Goal: Transaction & Acquisition: Register for event/course

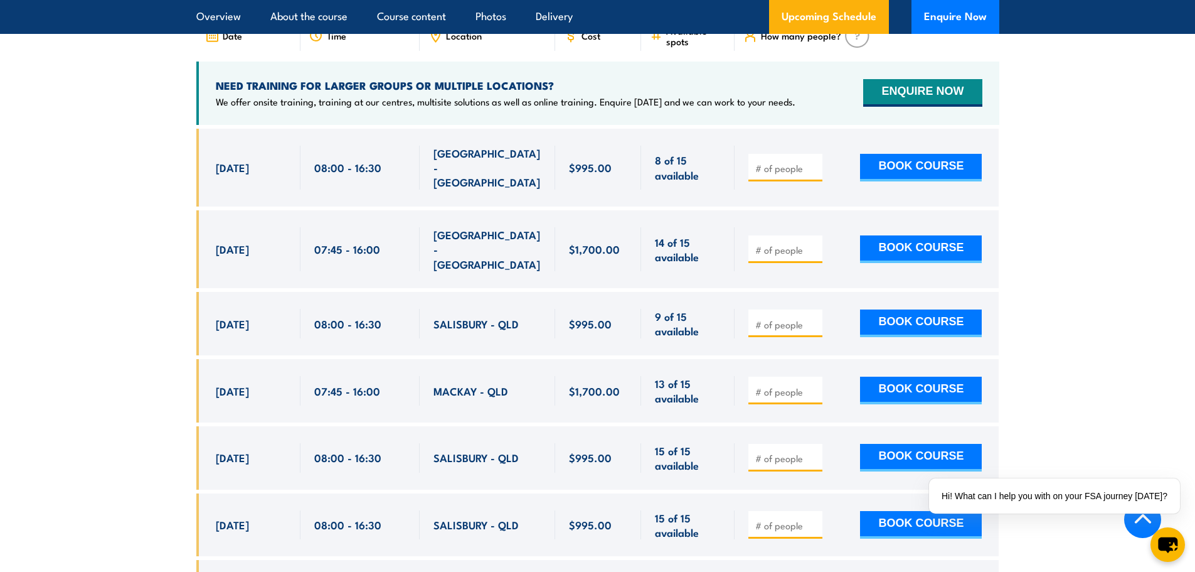
scroll to position [2133, 0]
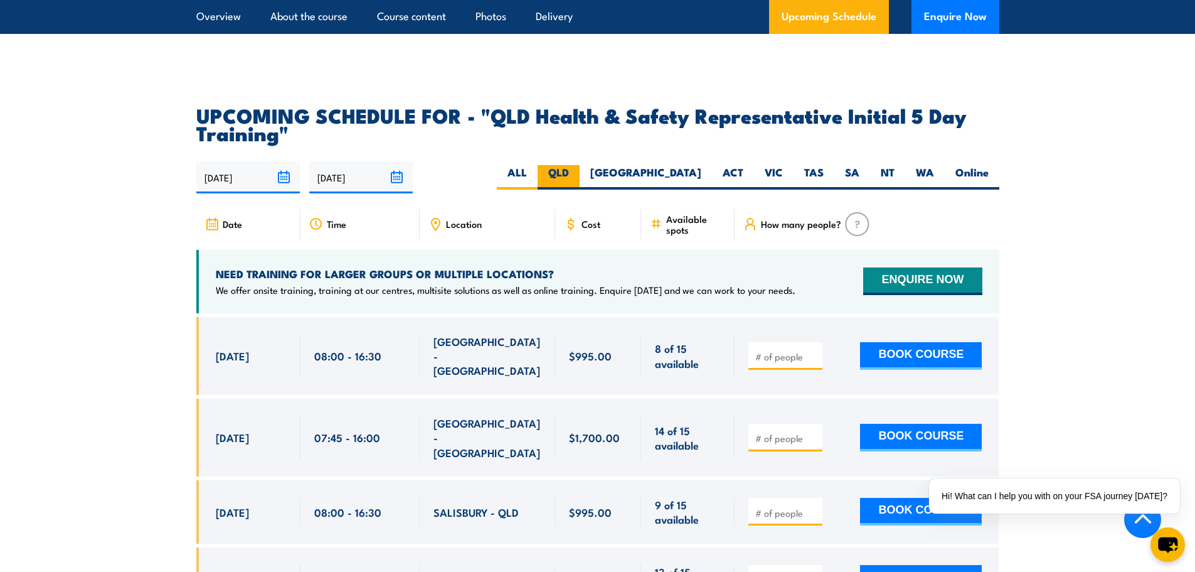
click at [580, 173] on label "QLD" at bounding box center [559, 177] width 42 height 24
click at [577, 173] on input "QLD" at bounding box center [573, 169] width 8 height 8
radio input "true"
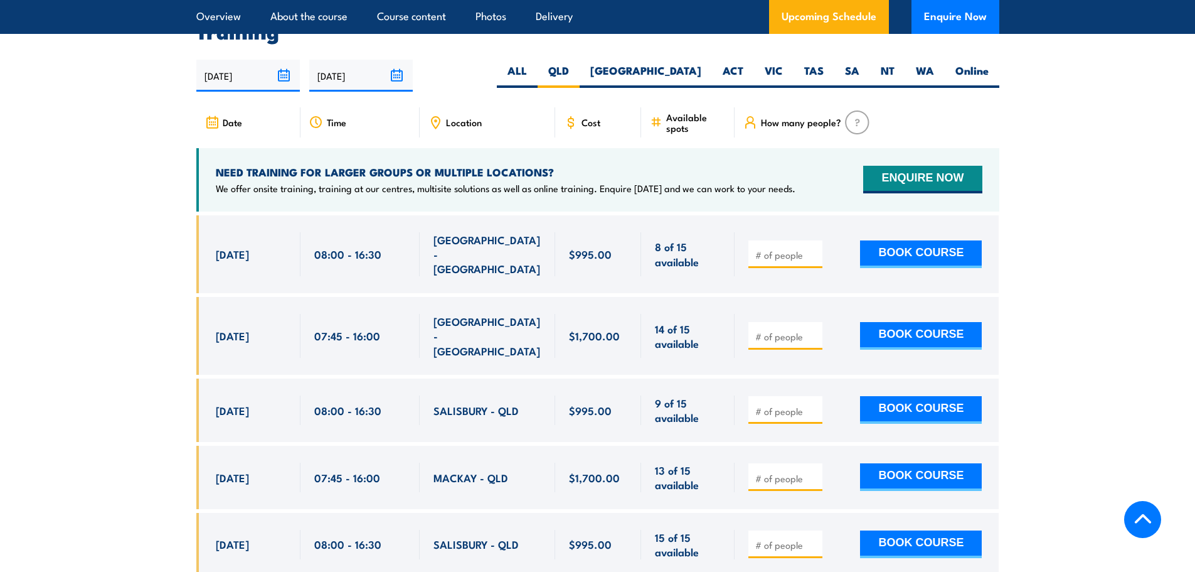
scroll to position [2235, 0]
drag, startPoint x: 285, startPoint y: 378, endPoint x: 196, endPoint y: 377, distance: 89.1
click at [194, 375] on section "UPCOMING SCHEDULE FOR - "QLD Health & Safety Representative Initial 5 Day Train…" at bounding box center [597, 407] width 1195 height 806
click at [775, 405] on input "number" at bounding box center [786, 411] width 63 height 13
type input "1"
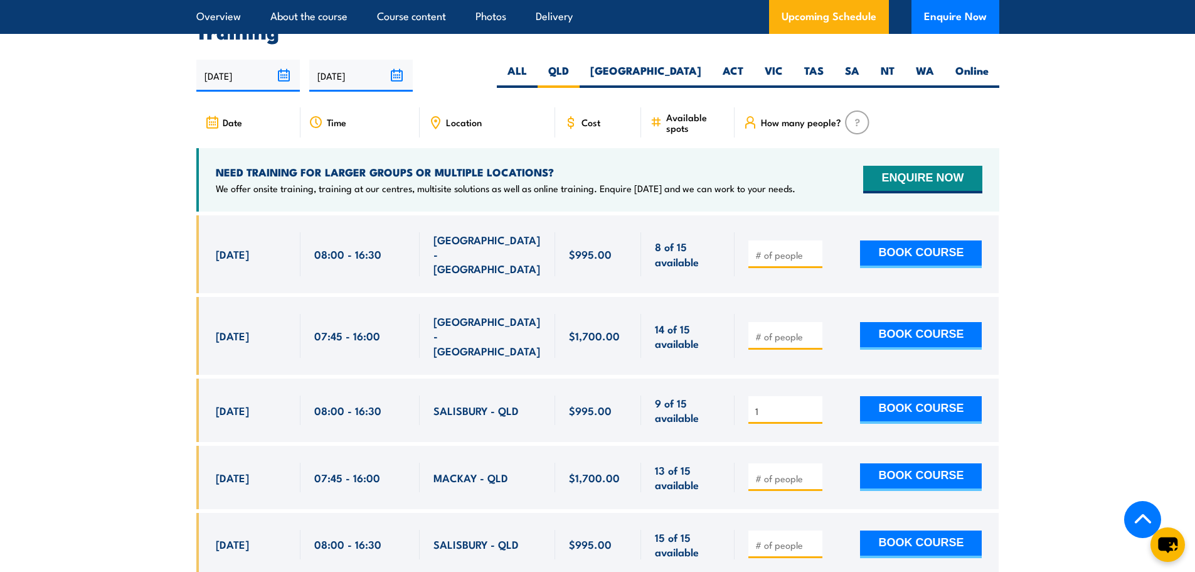
click at [815, 405] on input "1" at bounding box center [786, 411] width 63 height 13
click at [891, 396] on button "BOOK COURSE" at bounding box center [921, 410] width 122 height 28
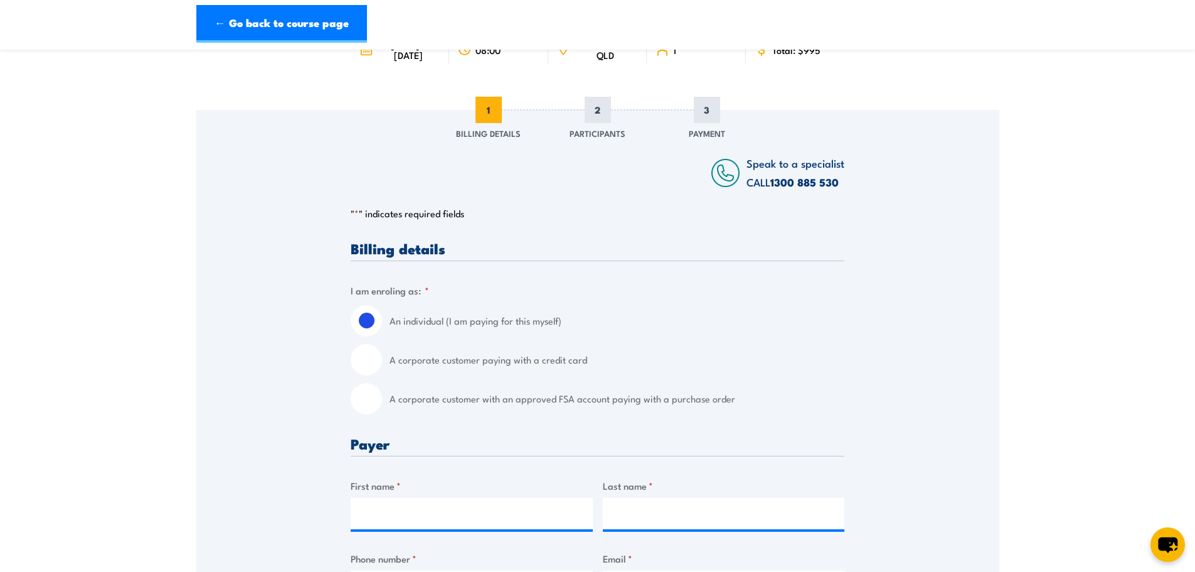
scroll to position [251, 0]
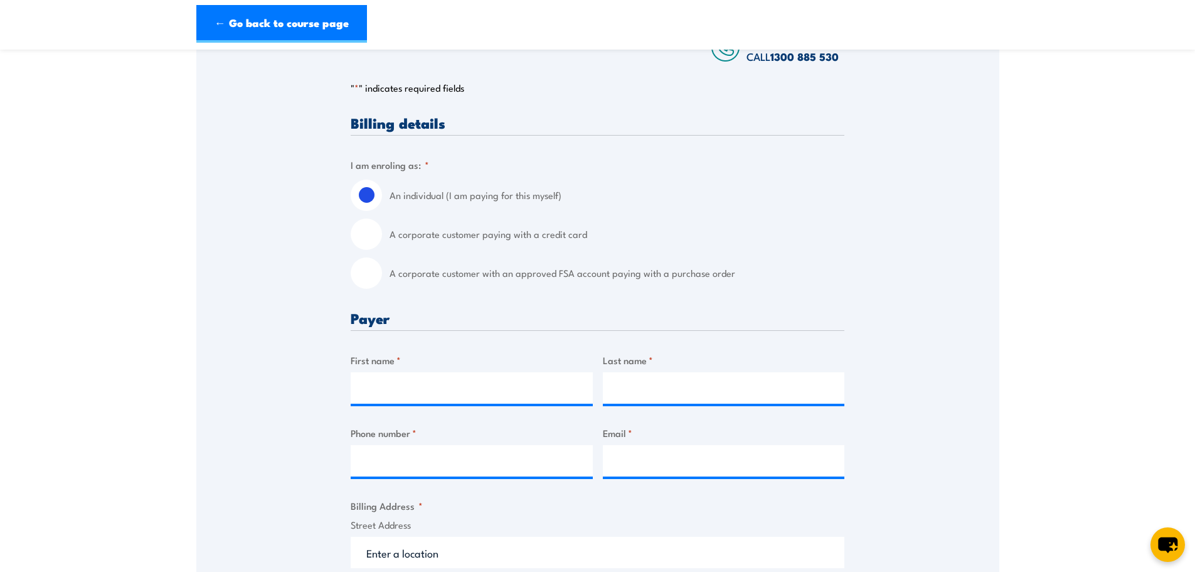
click at [441, 273] on label "A corporate customer with an approved FSA account paying with a purchase order" at bounding box center [617, 272] width 455 height 31
click at [382, 273] on input "A corporate customer with an approved FSA account paying with a purchase order" at bounding box center [366, 272] width 31 height 31
radio input "true"
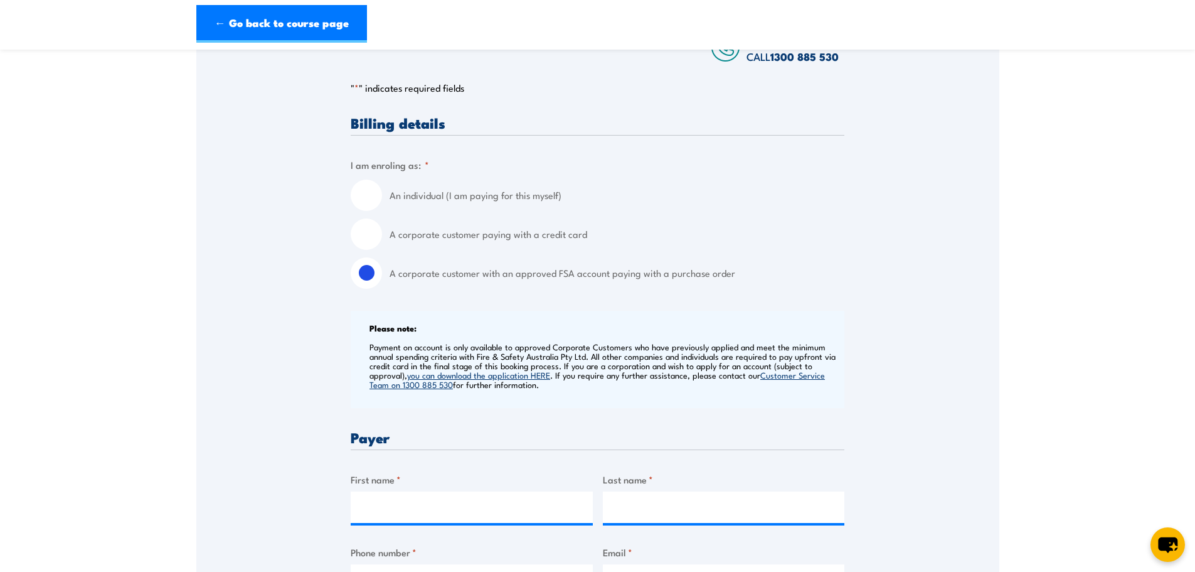
scroll to position [439, 0]
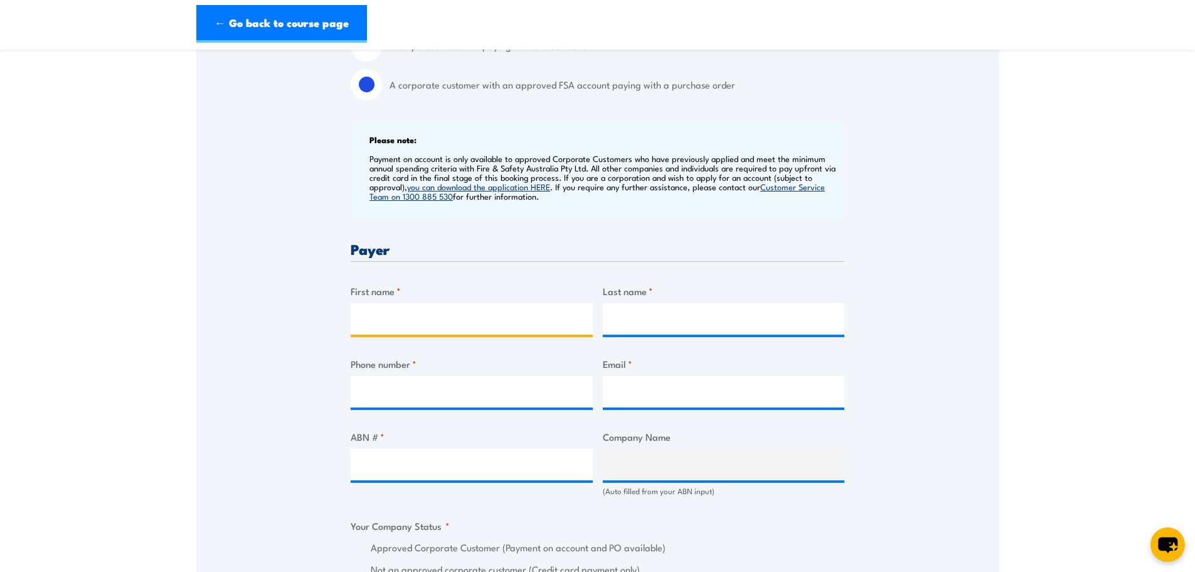
click at [418, 315] on input "First name *" at bounding box center [472, 318] width 242 height 31
type input "Lauren"
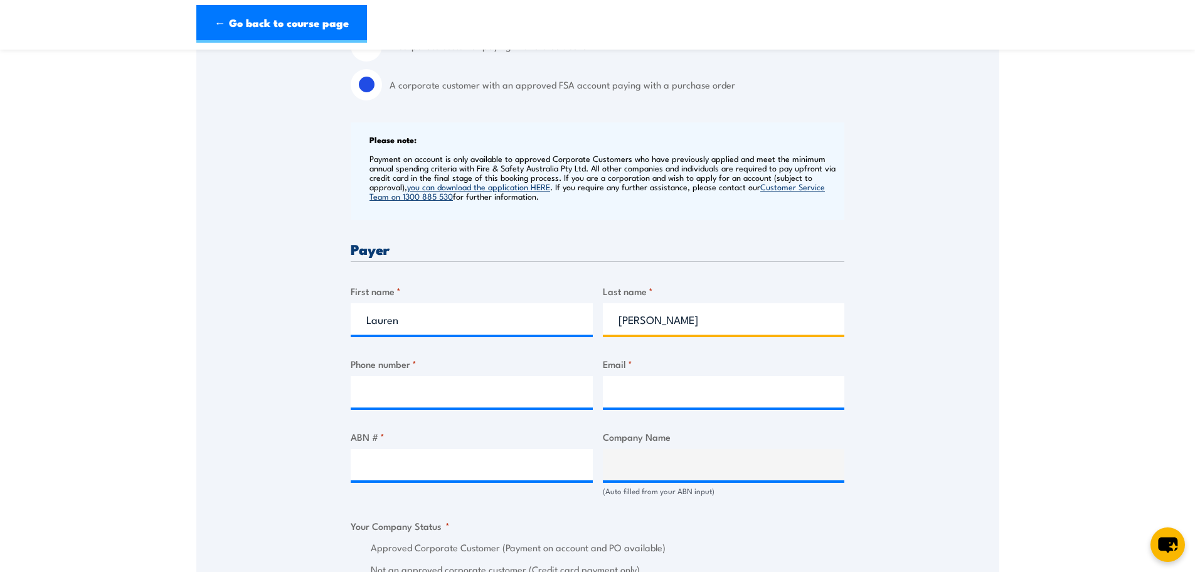
type input "Copelin"
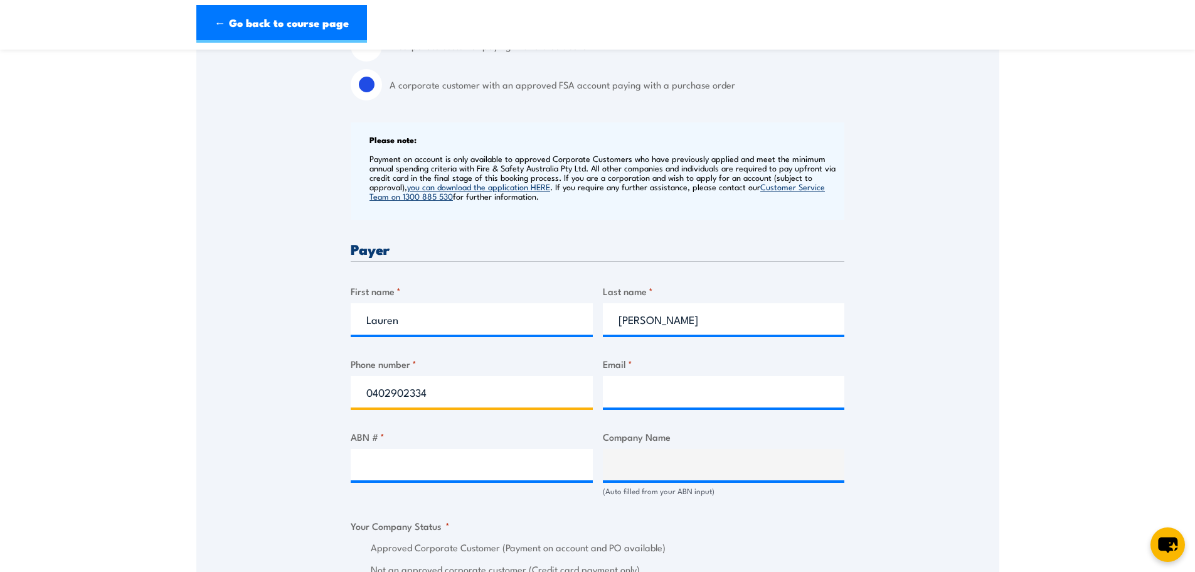
type input "0402902334"
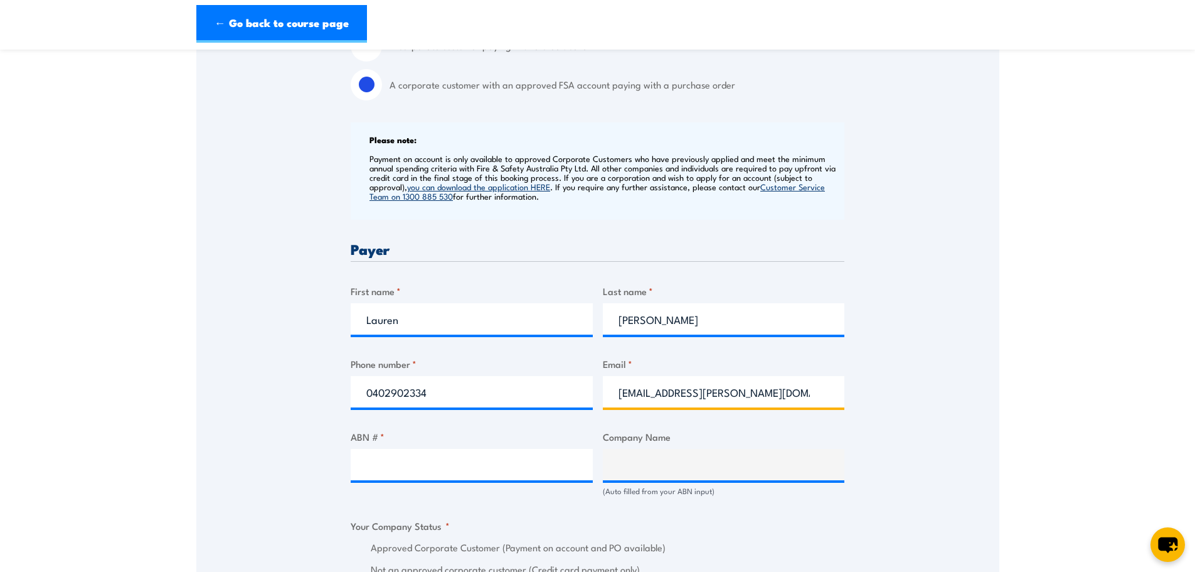
type input "lauren.kelly@metcashfg.com"
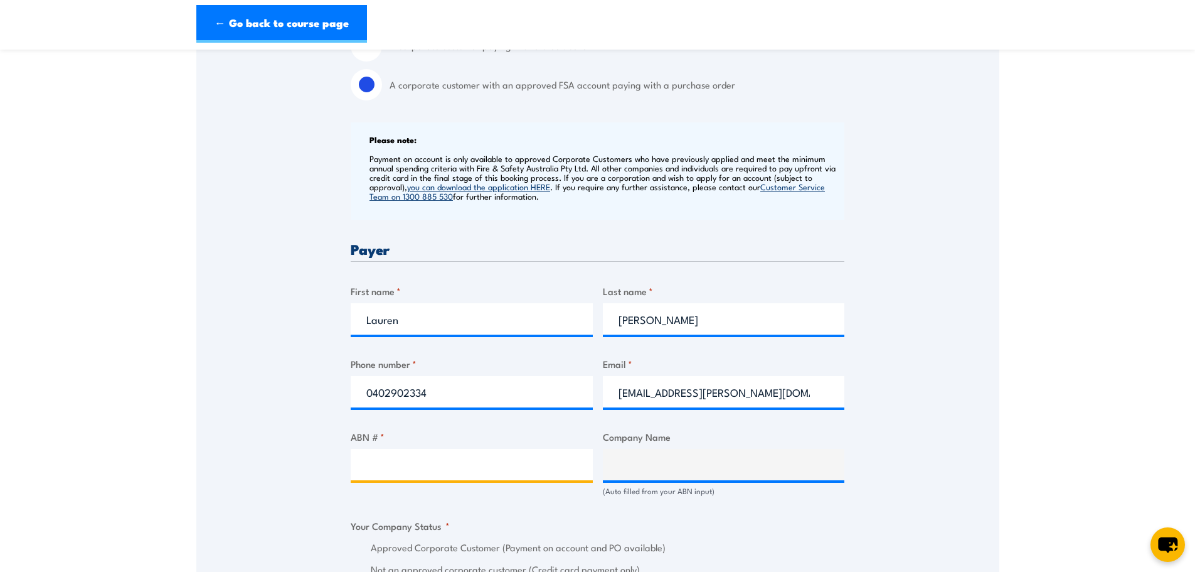
click at [395, 456] on input "ABN # *" at bounding box center [472, 464] width 242 height 31
paste input "61 000 031 569"
type input "61 000 031 569"
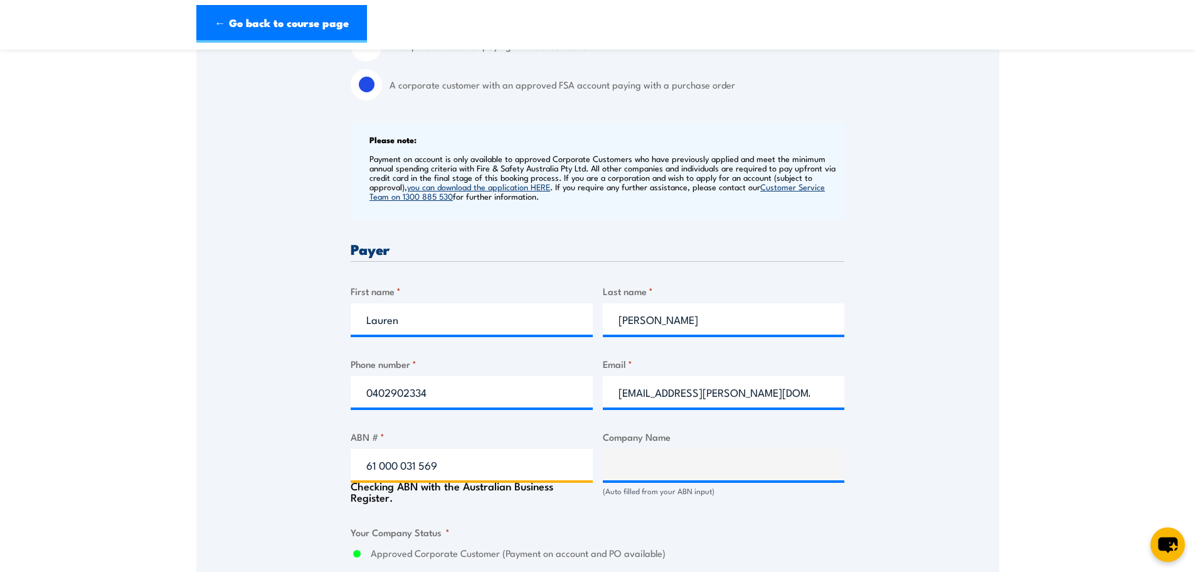
type input "METCASH TRADING LIMITED"
radio input "true"
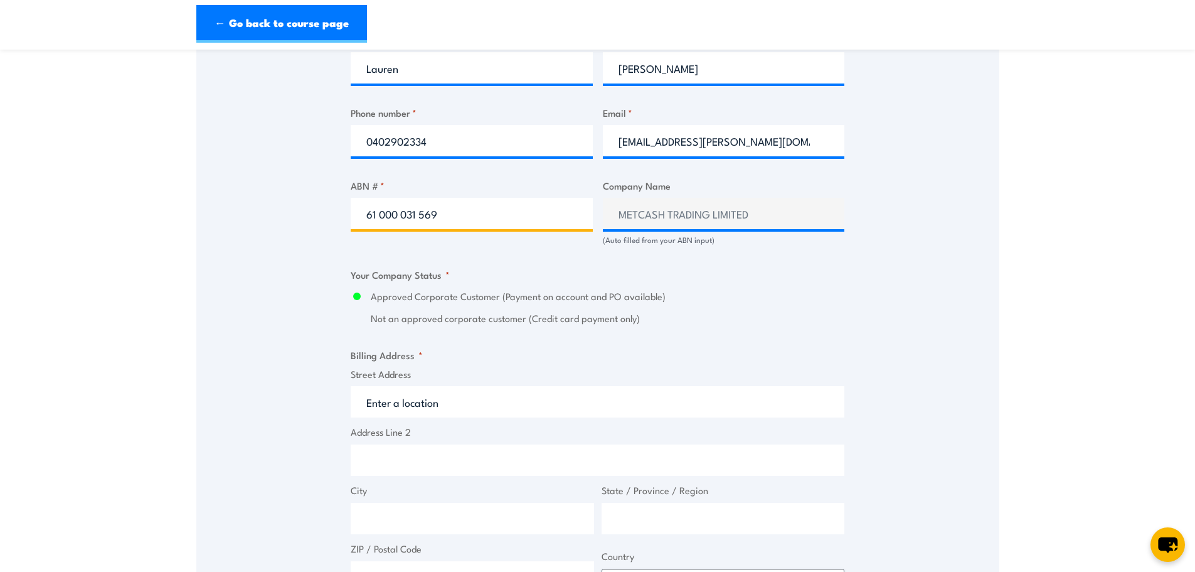
scroll to position [753, 0]
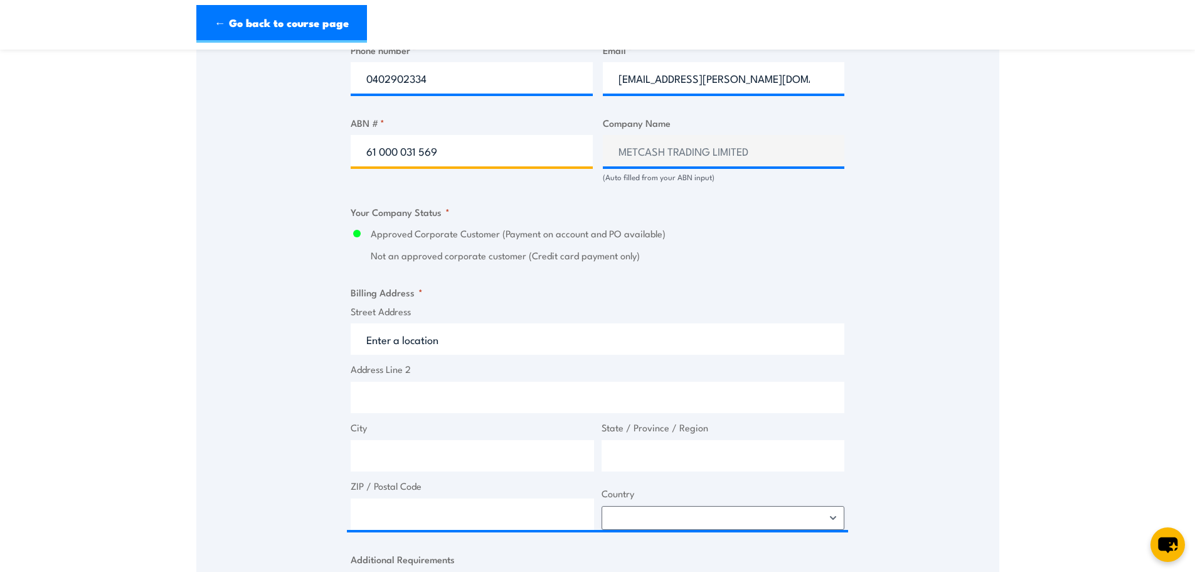
type input "61 000 031 569"
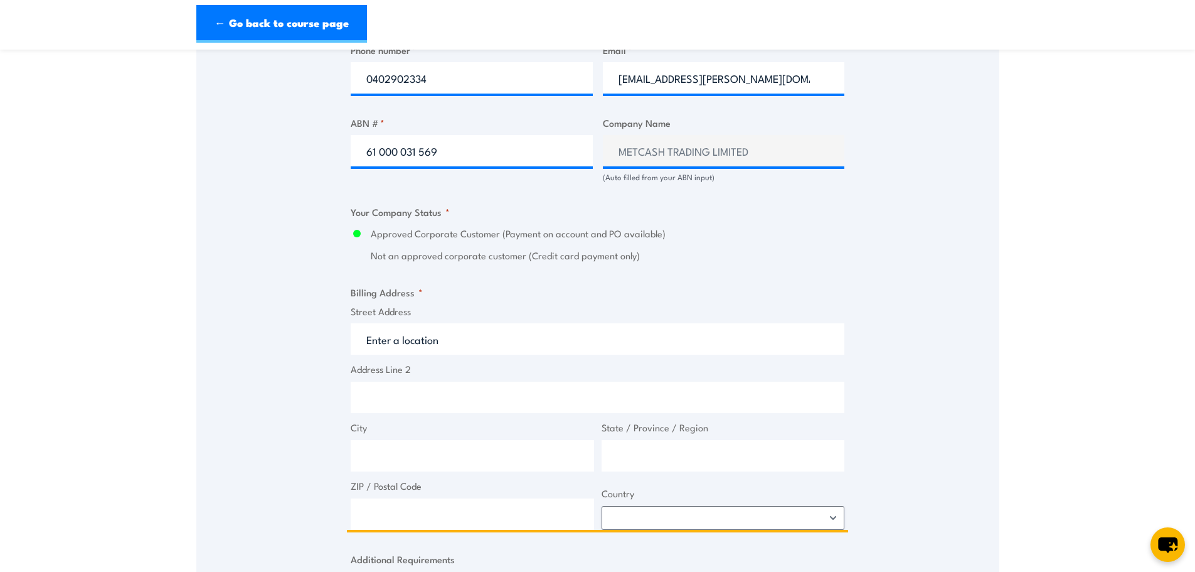
click at [420, 342] on input "Street Address" at bounding box center [598, 338] width 494 height 31
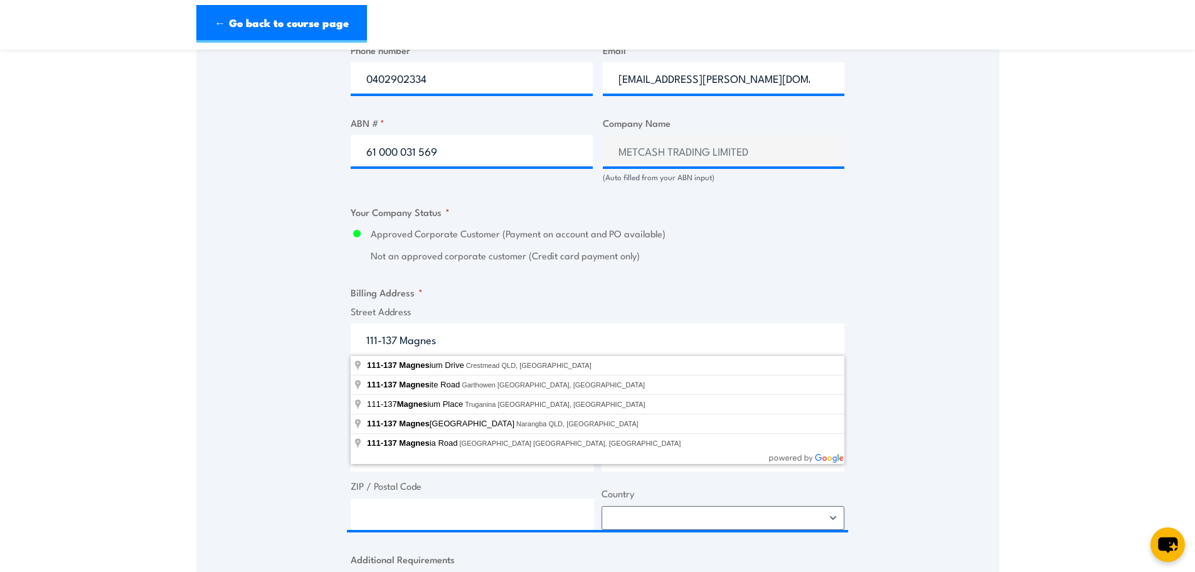
type input "111-137 Magnesium Drive, Crestmead QLD, Australia"
type input "111 Magnesium Dr"
type input "Crestmead"
type input "Queensland"
type input "4132"
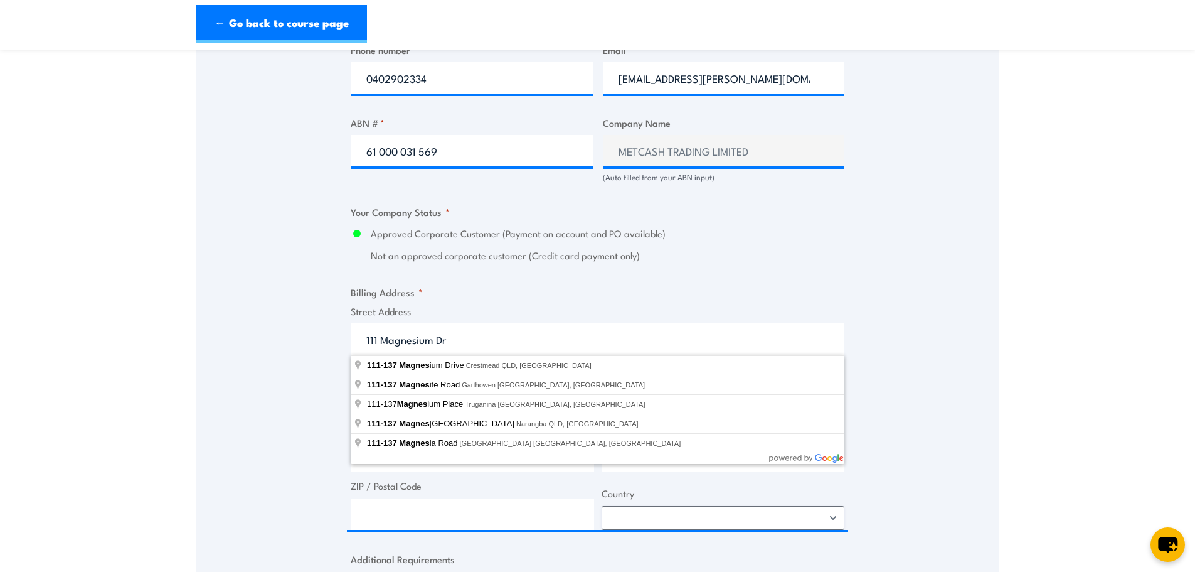
select select "Australia"
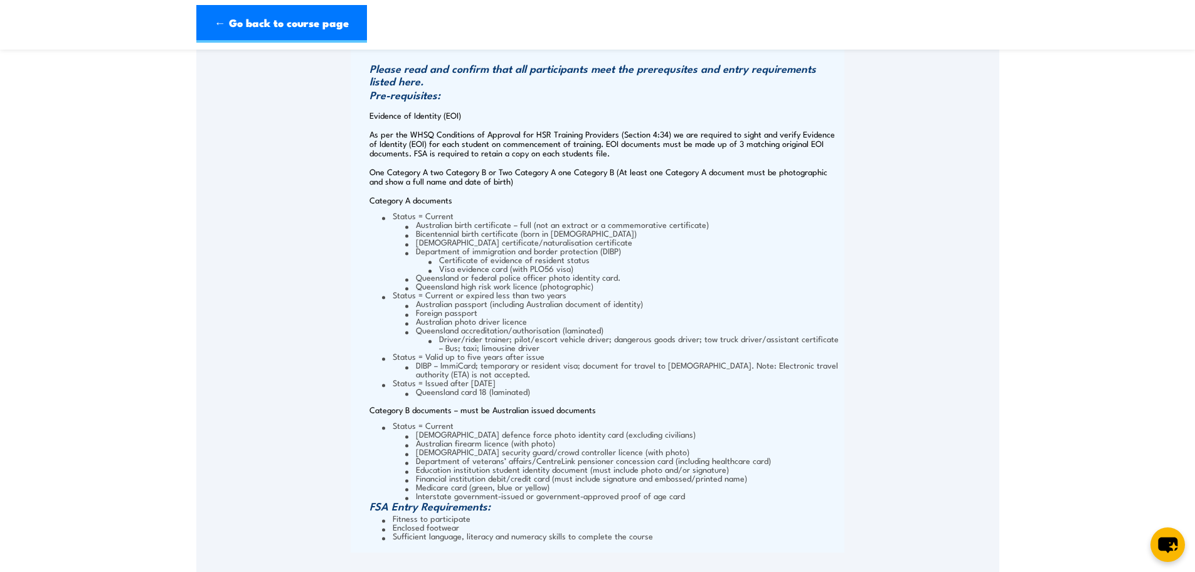
scroll to position [1568, 0]
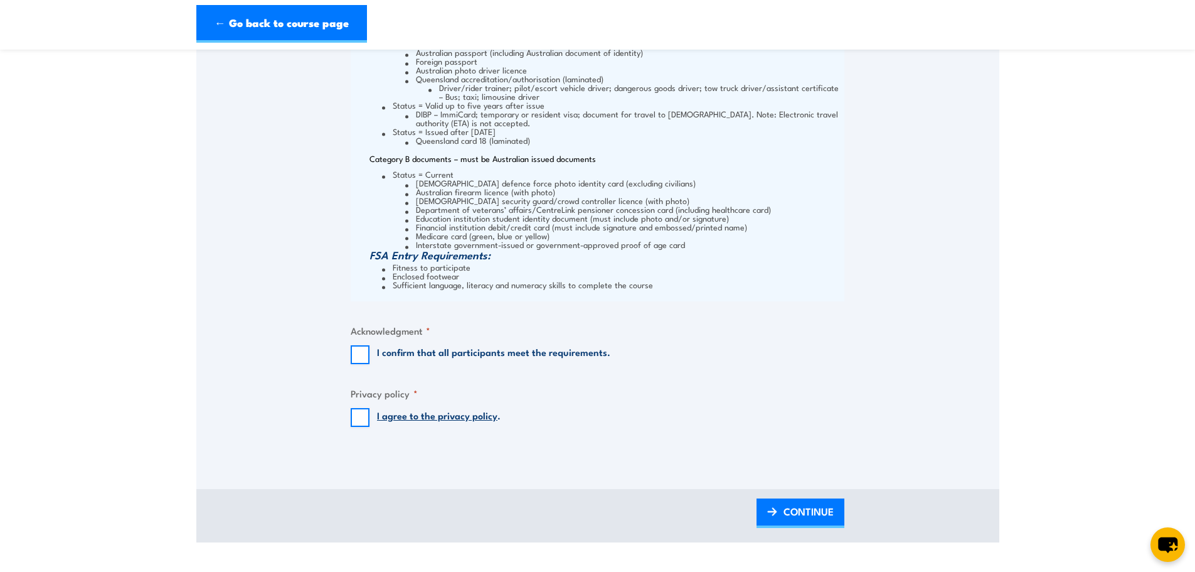
click at [455, 353] on label "I confirm that all participants meet the requirements." at bounding box center [493, 354] width 233 height 19
click at [370, 353] on input "I confirm that all participants meet the requirements." at bounding box center [360, 354] width 19 height 19
checkbox input "true"
click at [354, 424] on input "I agree to the privacy policy ." at bounding box center [360, 417] width 19 height 19
checkbox input "true"
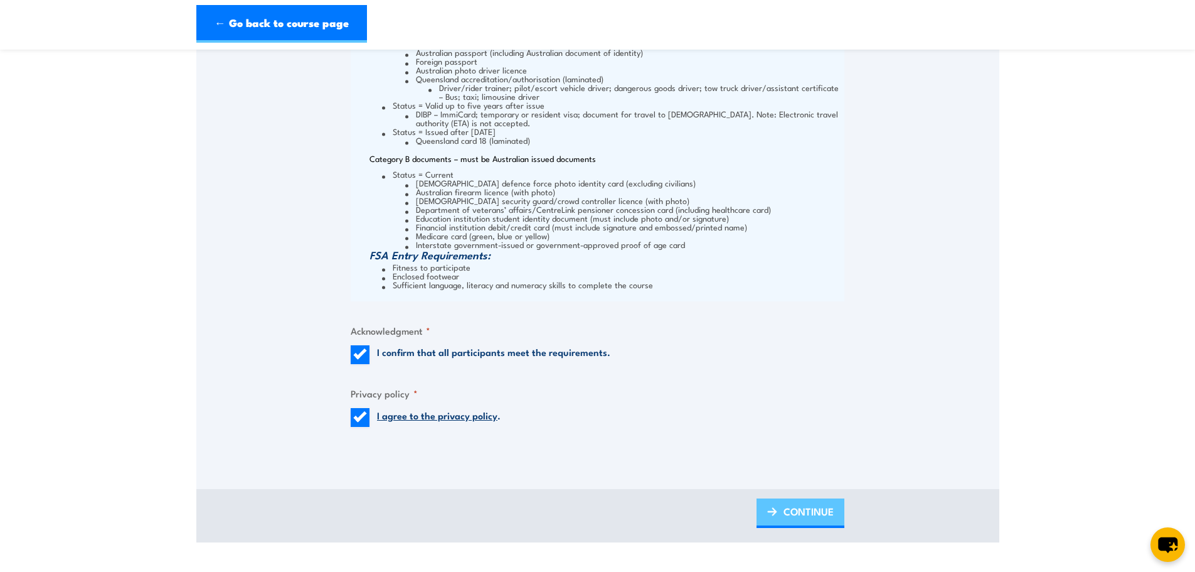
click at [804, 511] on span "CONTINUE" at bounding box center [809, 510] width 50 height 33
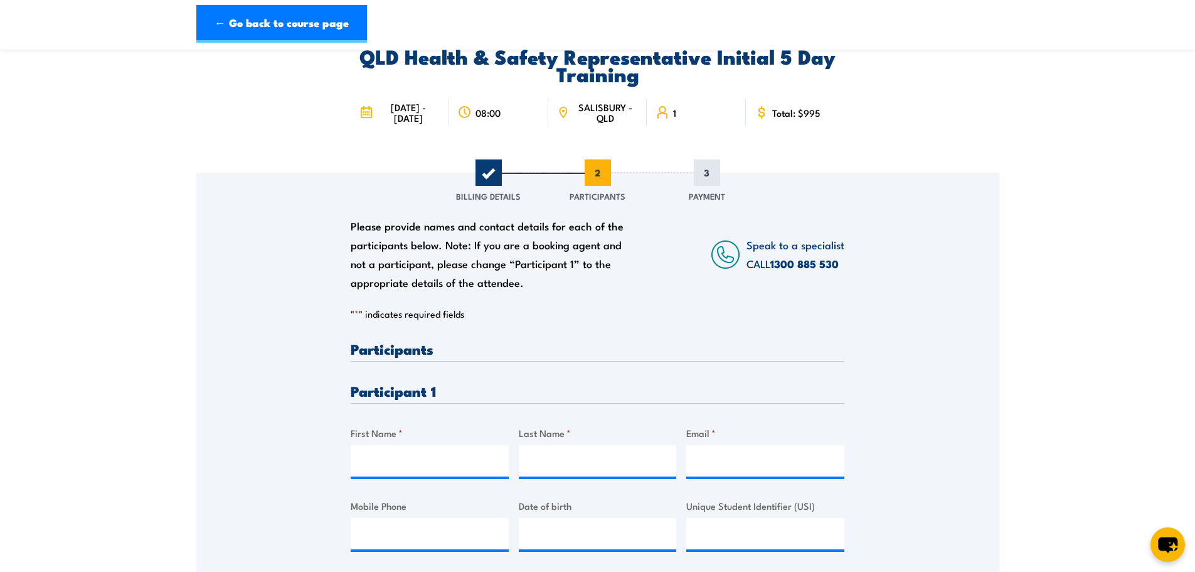
scroll to position [188, 0]
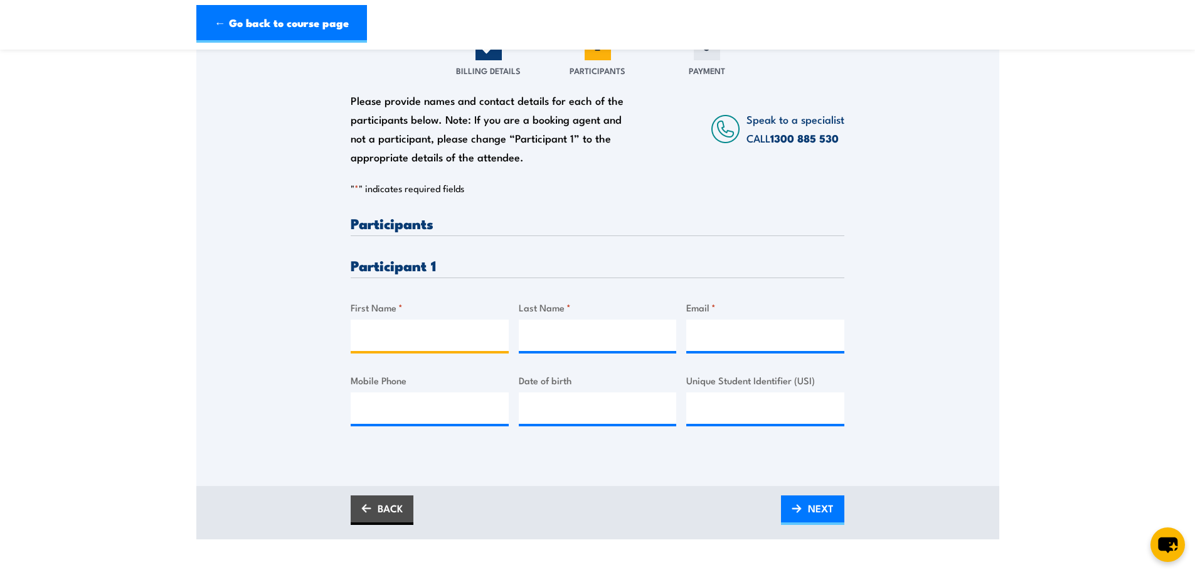
click at [400, 332] on input "First Name *" at bounding box center [430, 334] width 158 height 31
type input "Napota"
type input "Tama"
drag, startPoint x: 720, startPoint y: 332, endPoint x: 725, endPoint y: 341, distance: 9.8
click at [720, 332] on input "Email *" at bounding box center [765, 334] width 158 height 31
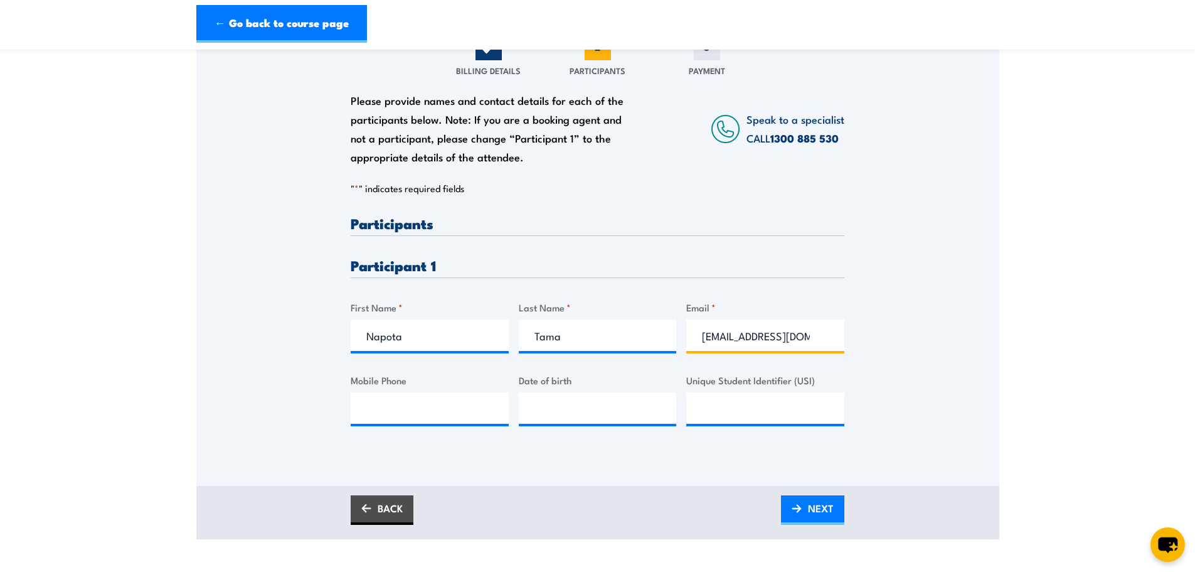
type input "boss.tama@icloud.com"
click at [372, 407] on input "Mobile Phone" at bounding box center [430, 407] width 158 height 31
type input "0"
click at [401, 405] on input "Mobile Phone" at bounding box center [430, 407] width 158 height 31
paste input "0404 280 107"
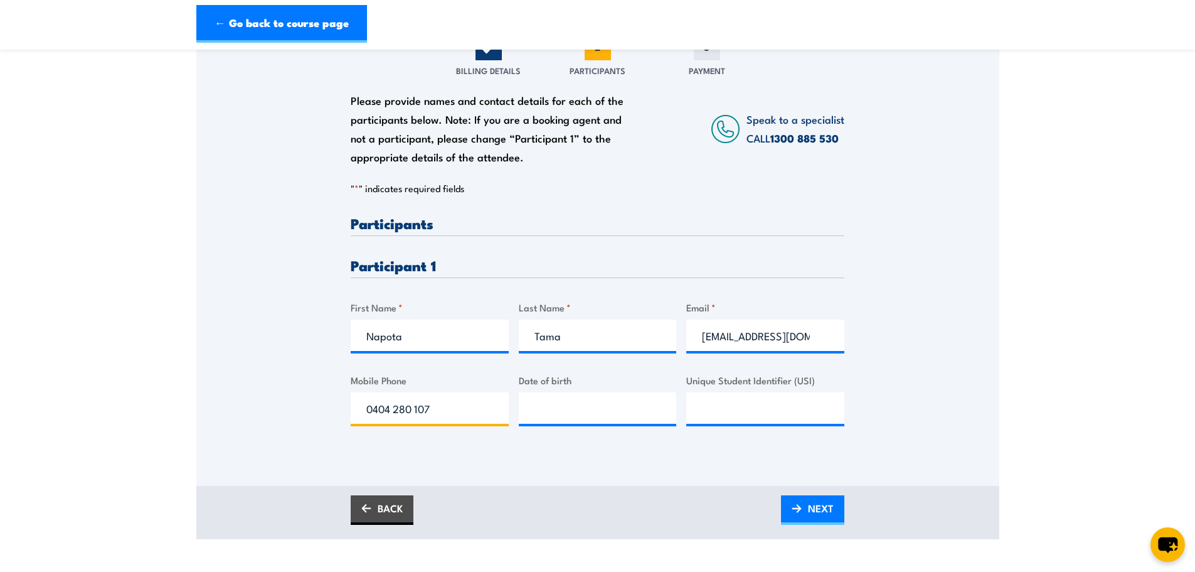
click at [395, 412] on input "0404 280 107" at bounding box center [430, 407] width 158 height 31
type input "0404280107"
click at [588, 405] on input "Date of birth" at bounding box center [598, 407] width 158 height 31
type input "__/__/____"
click at [575, 408] on input "__/__/____" at bounding box center [598, 407] width 158 height 31
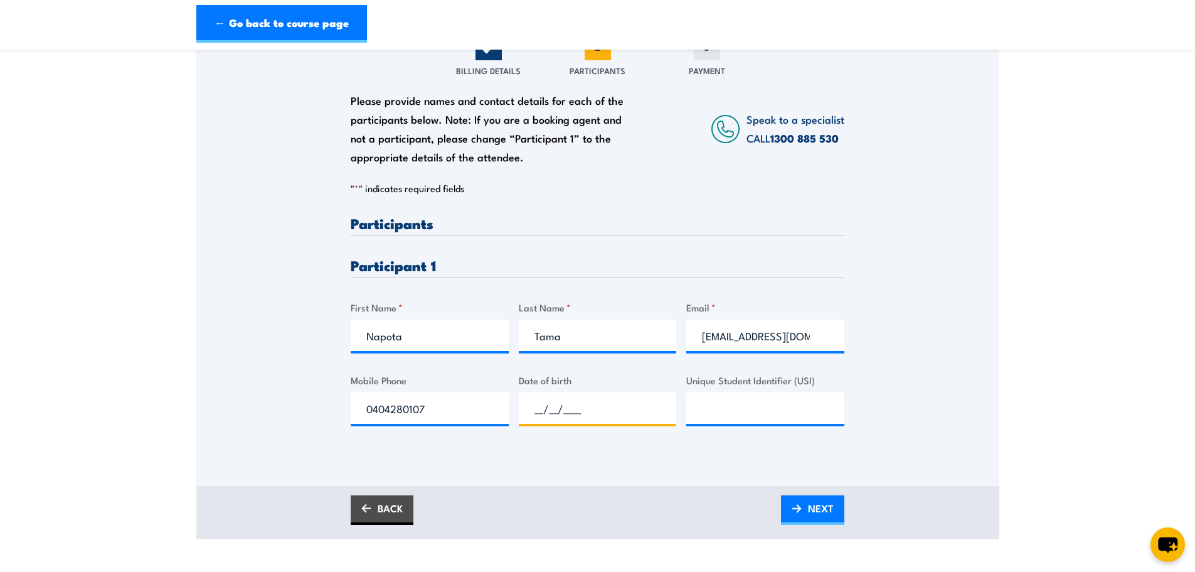
paste input "28/02/1991"
type input "28/02/1991"
click at [879, 425] on div "Please provide names and contact details for each of the participants below. No…" at bounding box center [597, 248] width 803 height 403
click at [824, 508] on span "NEXT" at bounding box center [821, 507] width 26 height 33
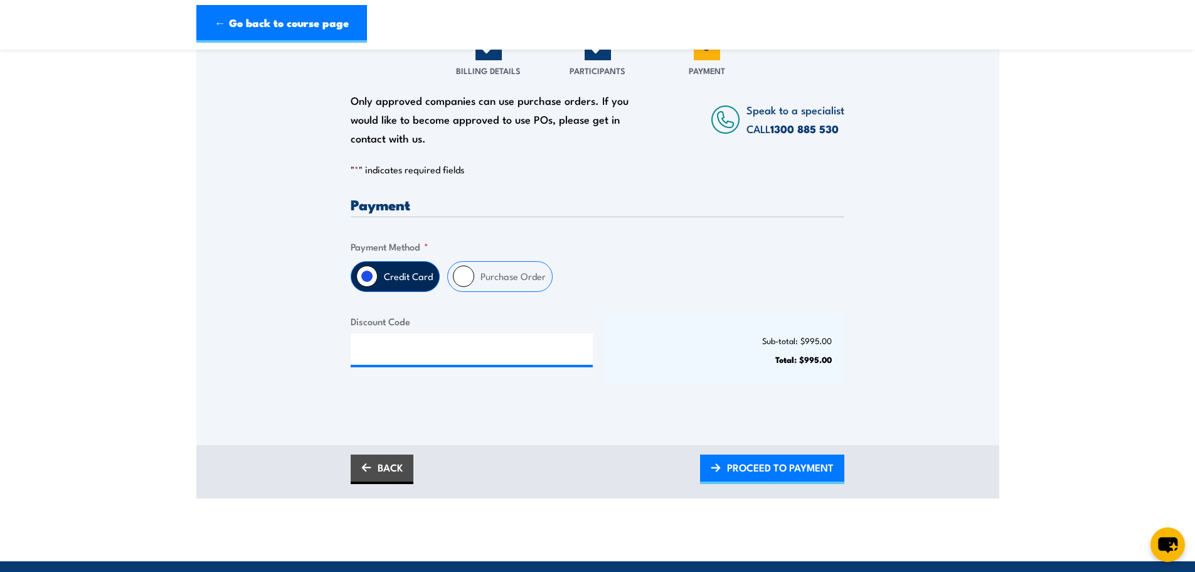
click at [538, 284] on label "Purchase Order" at bounding box center [513, 276] width 78 height 29
click at [474, 284] on input "Purchase Order" at bounding box center [463, 275] width 21 height 21
radio input "true"
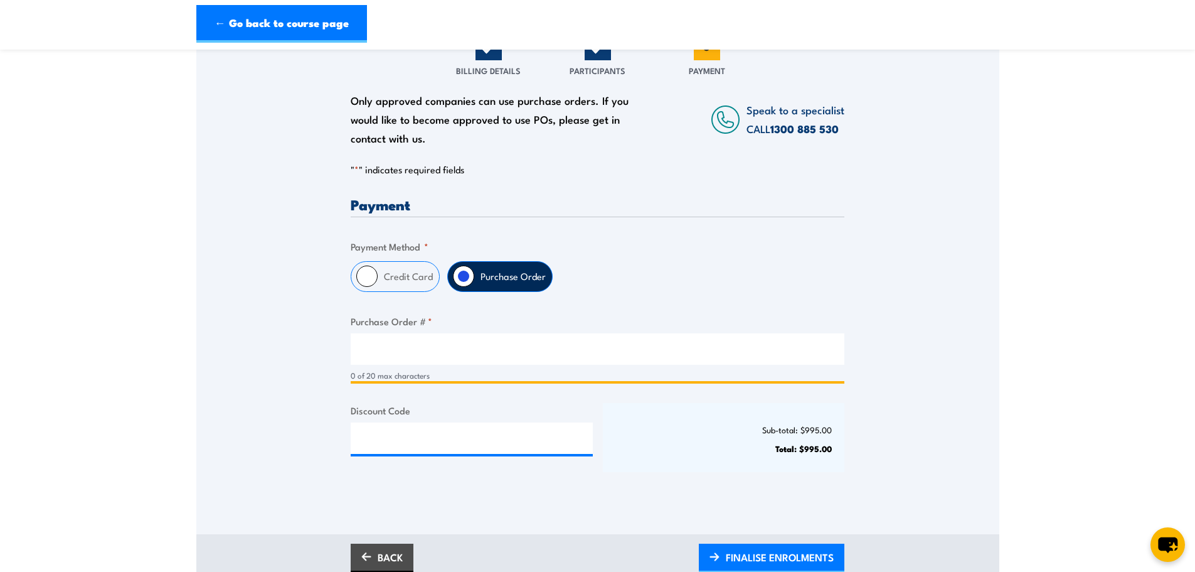
click at [493, 344] on input "Purchase Order # *" at bounding box center [598, 348] width 494 height 31
paste input "AU24547"
type input "AU24547"
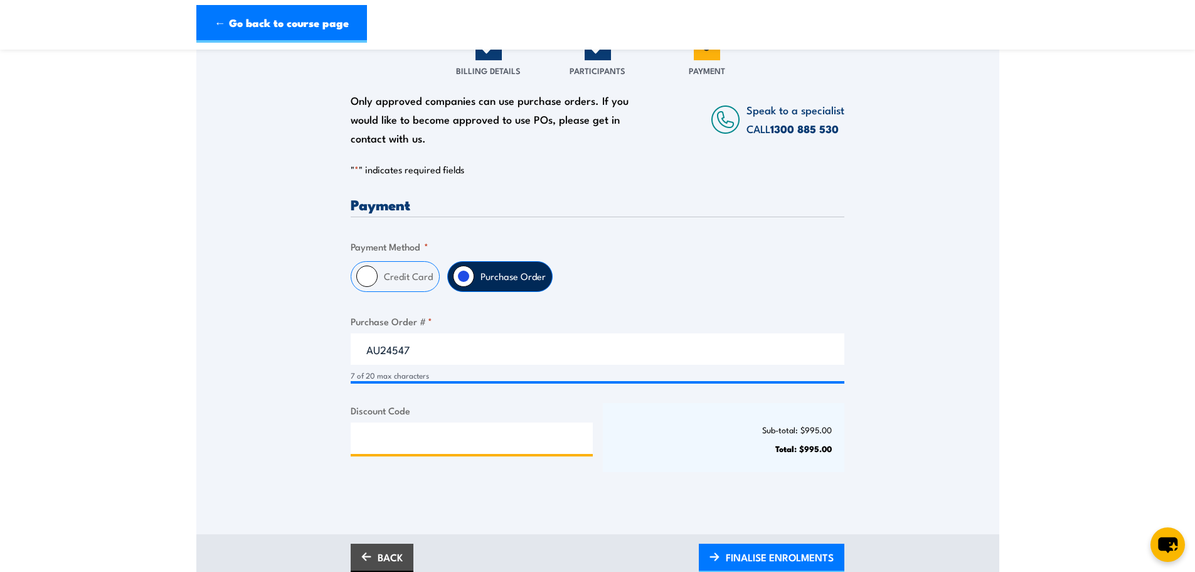
click at [441, 433] on input "Discount Code" at bounding box center [472, 437] width 242 height 31
click at [521, 438] on input "Discount Code" at bounding box center [472, 437] width 242 height 31
paste input "NSCAGOLD2025!"
type input "NSCAGOLD2025!"
click at [762, 553] on span "APPLY DISCOUNT CODE" at bounding box center [779, 556] width 109 height 33
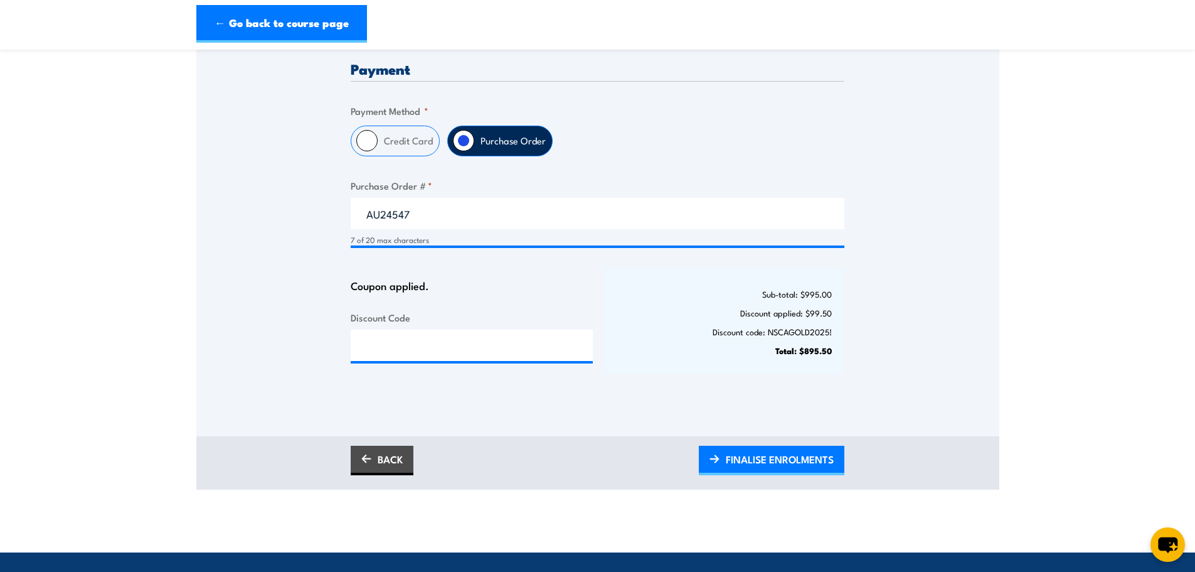
scroll to position [0, 0]
click at [797, 460] on span "FINALISE ENROLMENTS" at bounding box center [780, 458] width 108 height 33
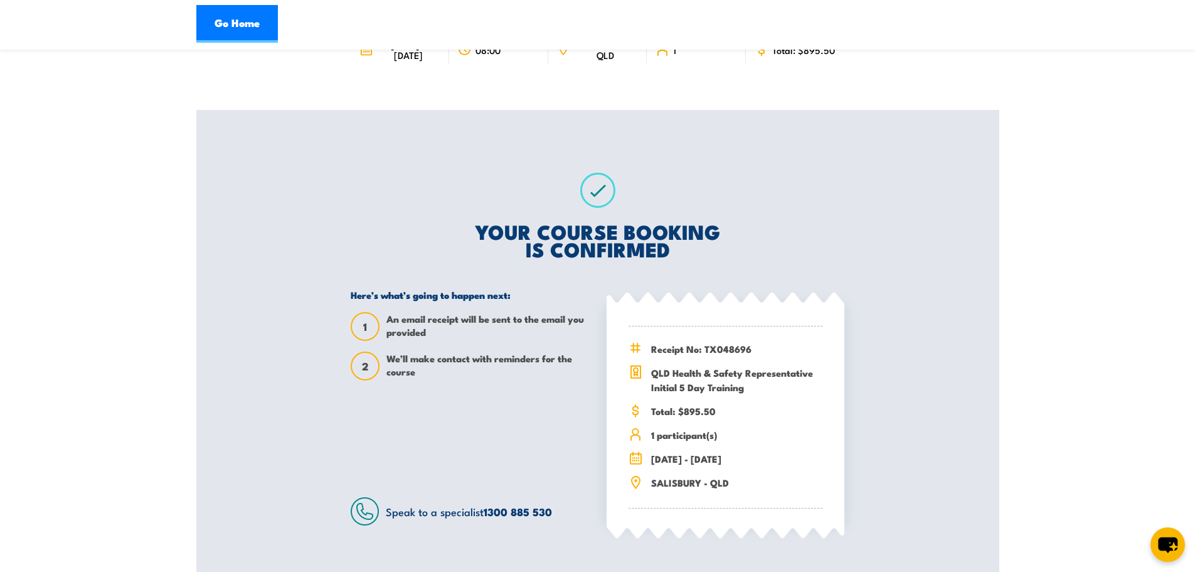
scroll to position [188, 0]
